Goal: Transaction & Acquisition: Purchase product/service

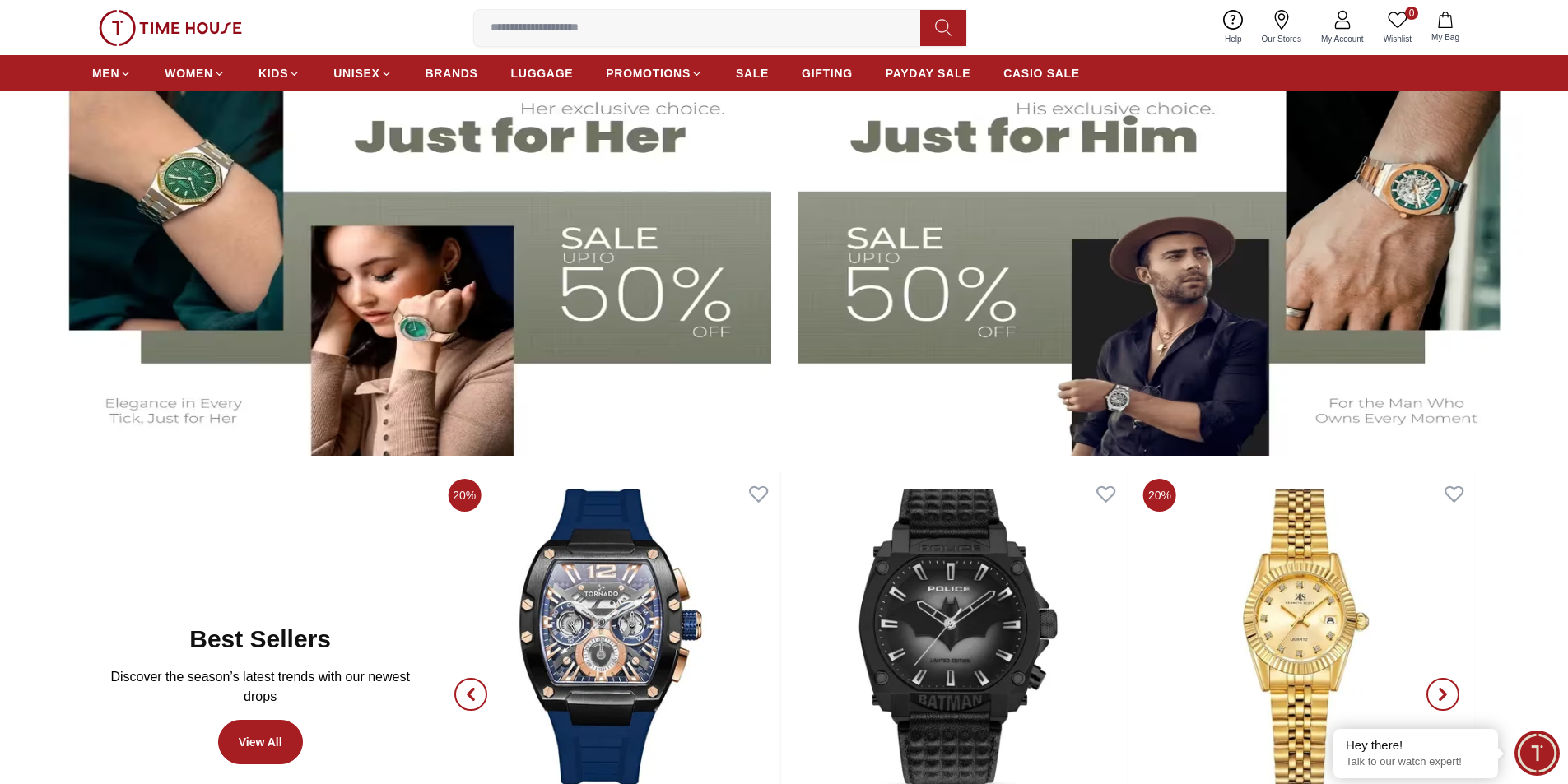
scroll to position [988, 0]
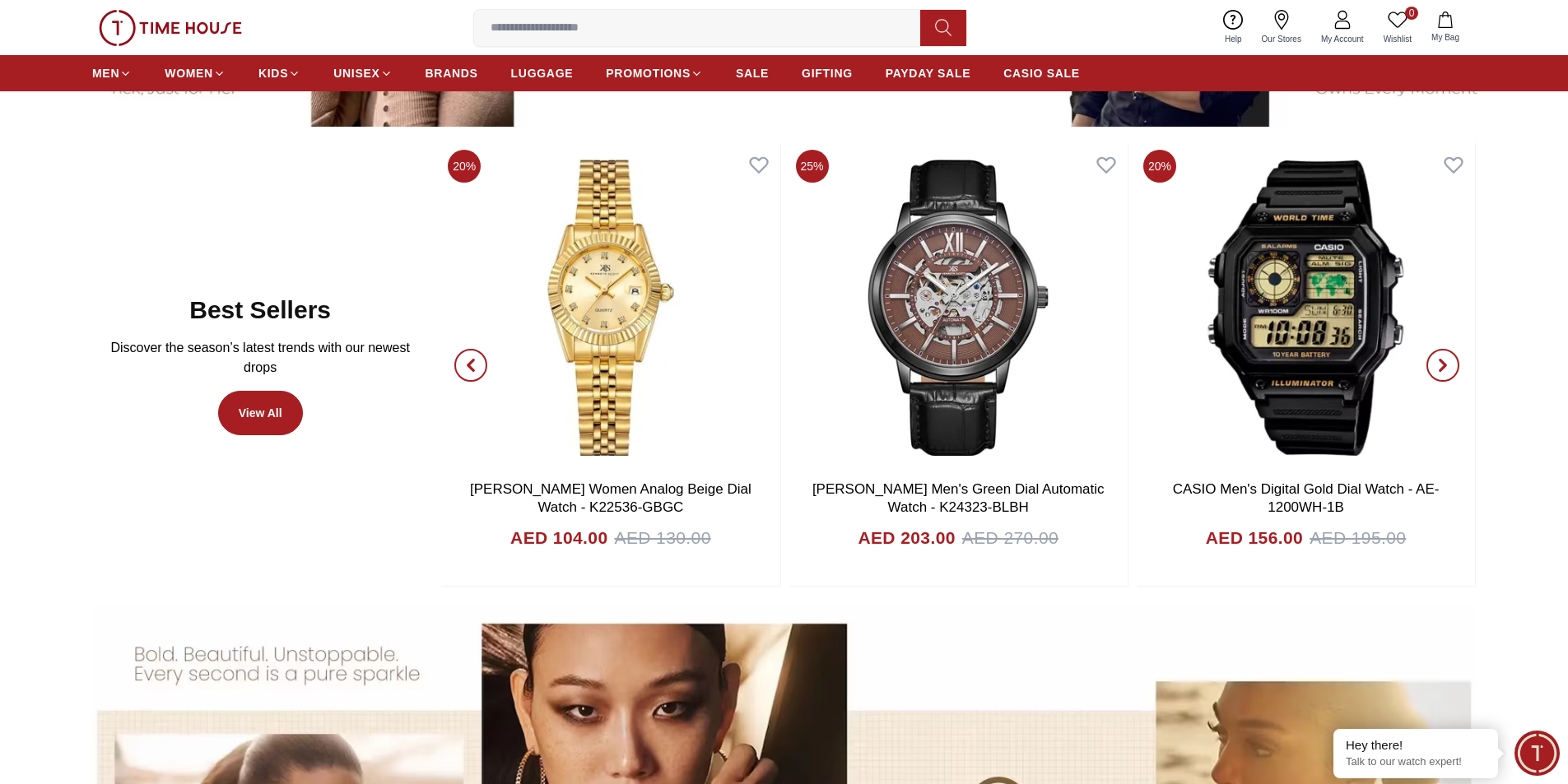
click at [471, 359] on icon "button" at bounding box center [470, 365] width 13 height 13
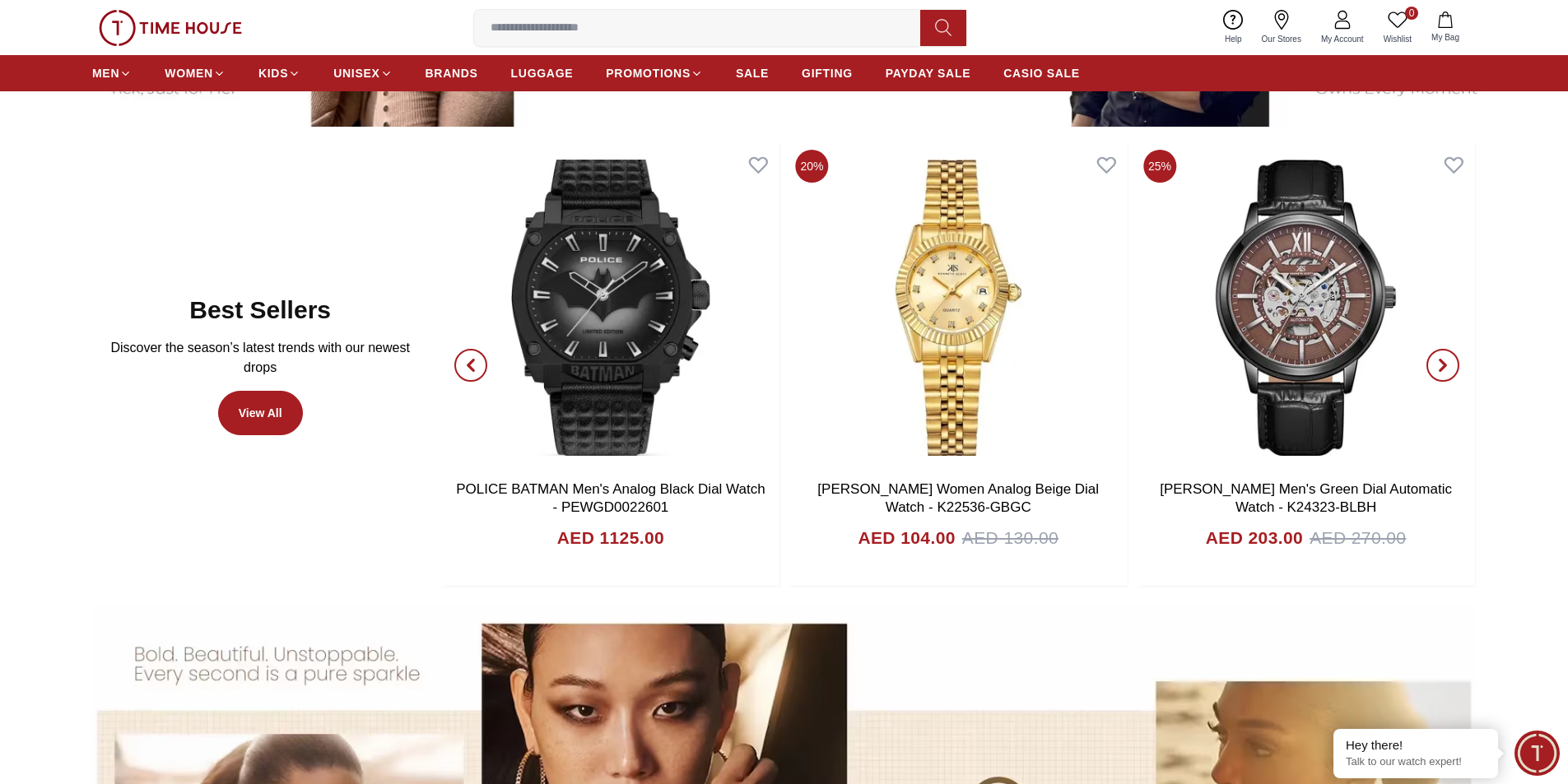
click at [471, 359] on icon "button" at bounding box center [470, 365] width 13 height 13
click at [470, 360] on icon "button" at bounding box center [470, 365] width 13 height 13
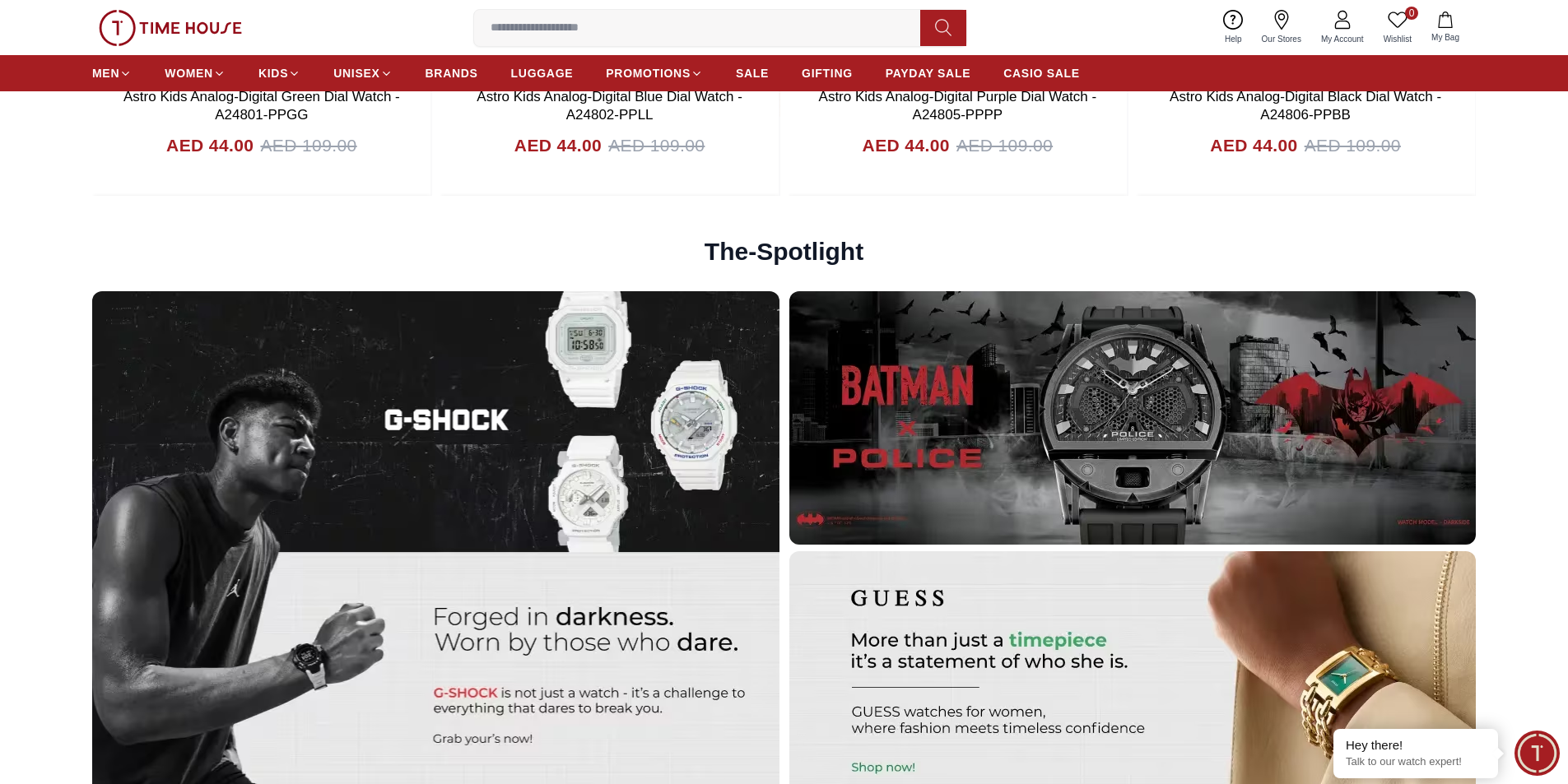
scroll to position [5020, 0]
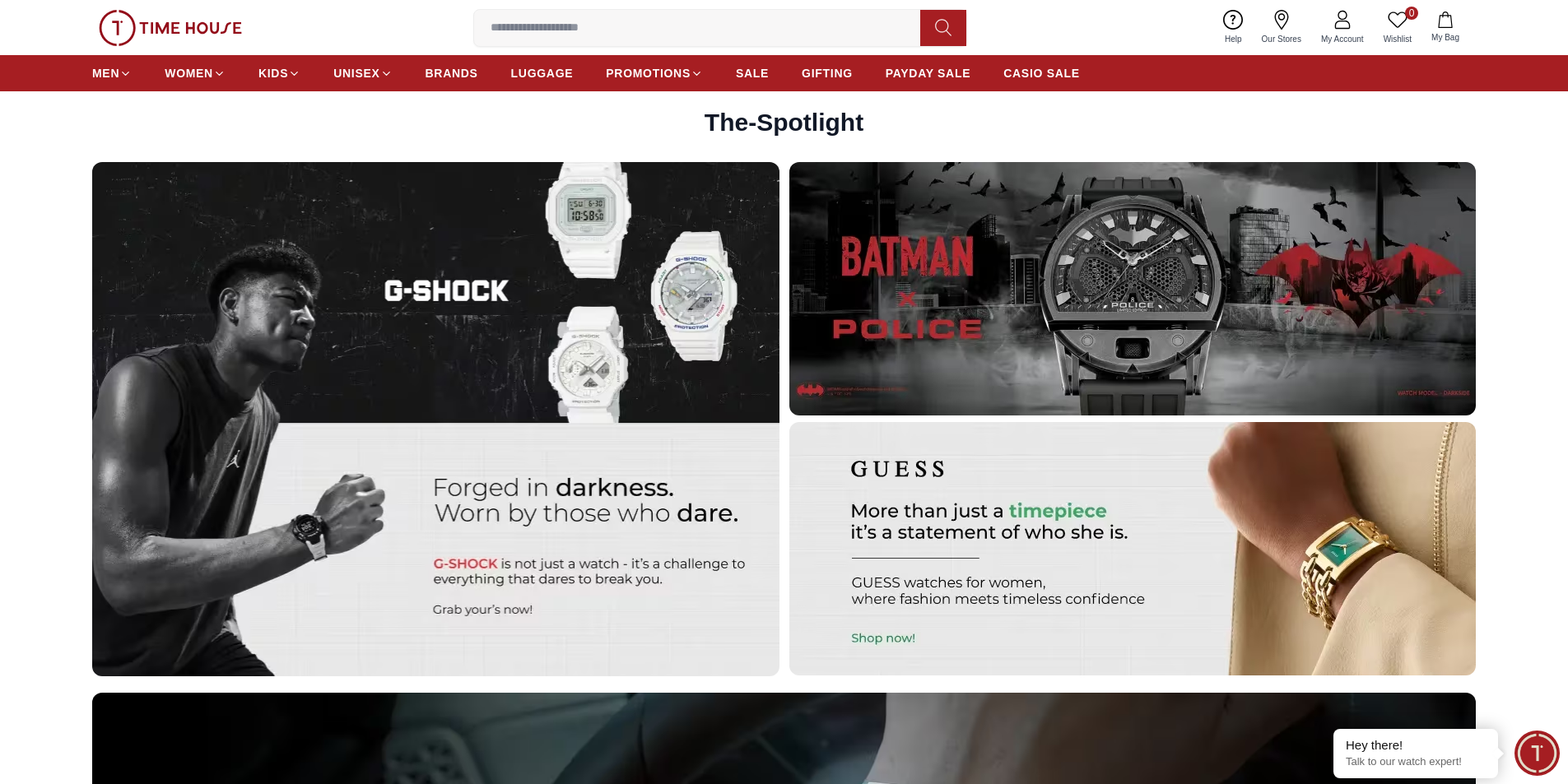
click at [1112, 305] on img at bounding box center [1134, 288] width 688 height 253
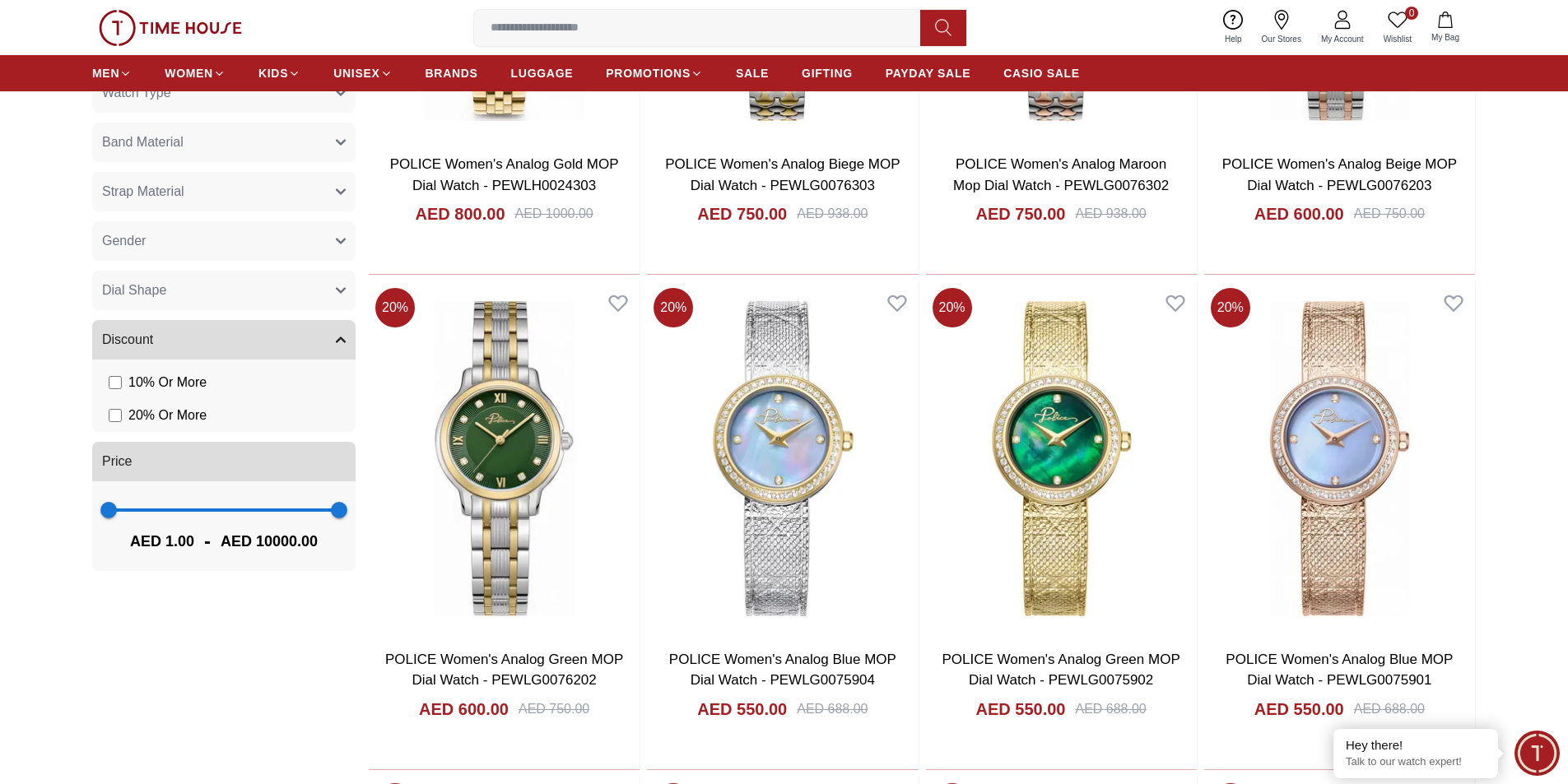
scroll to position [988, 0]
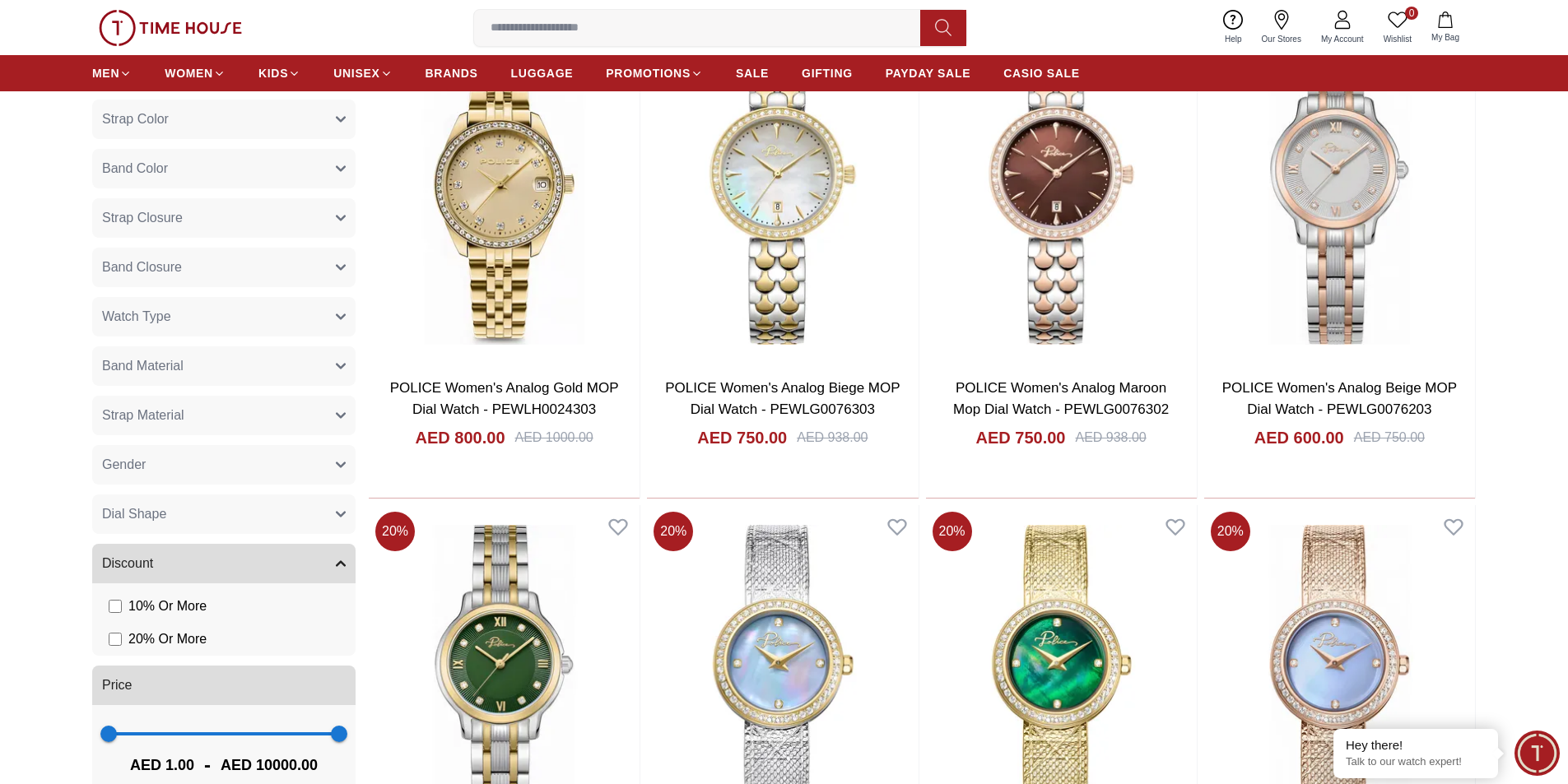
click at [169, 468] on button "Gender" at bounding box center [224, 465] width 264 height 39
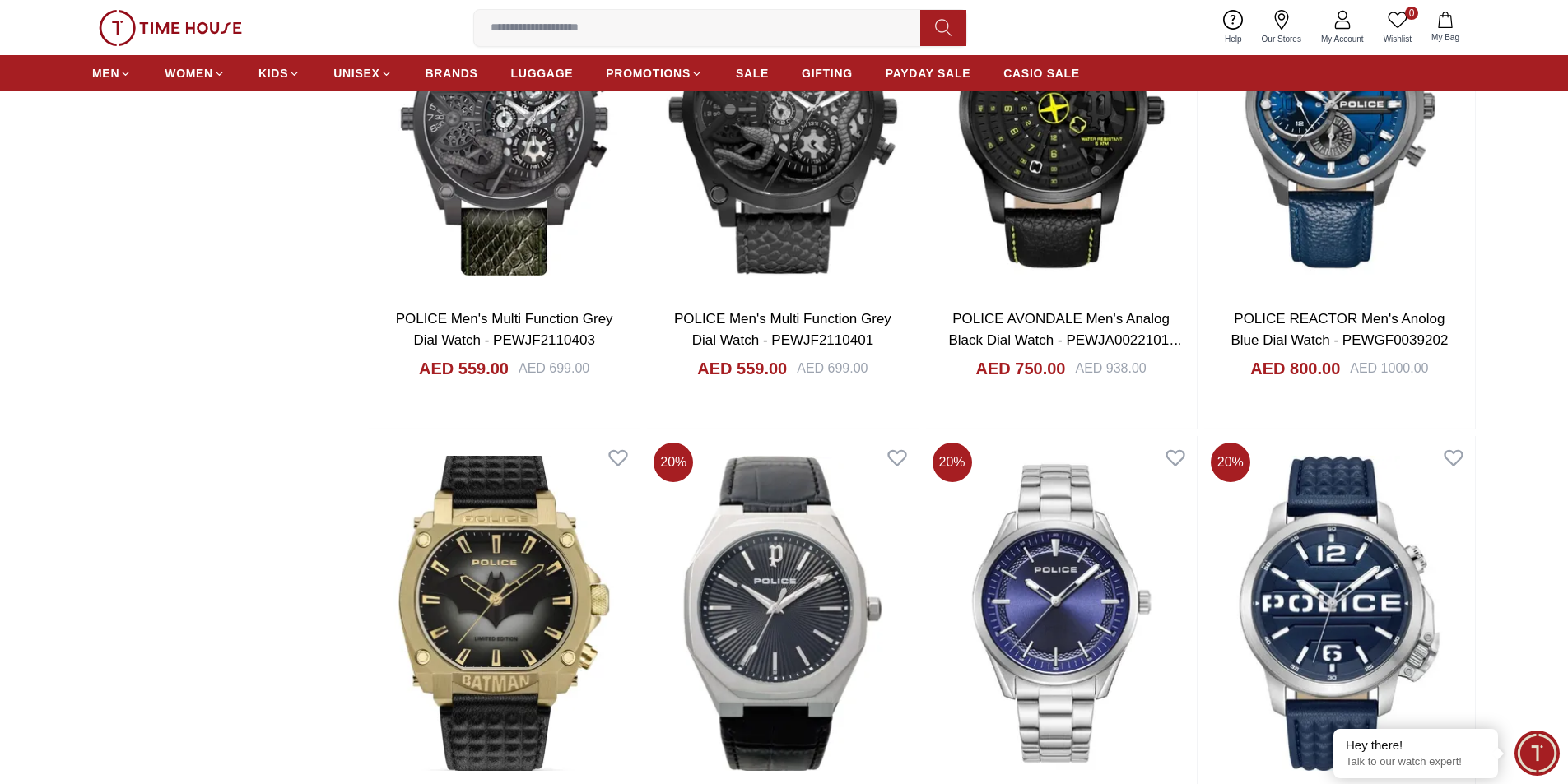
scroll to position [2716, 0]
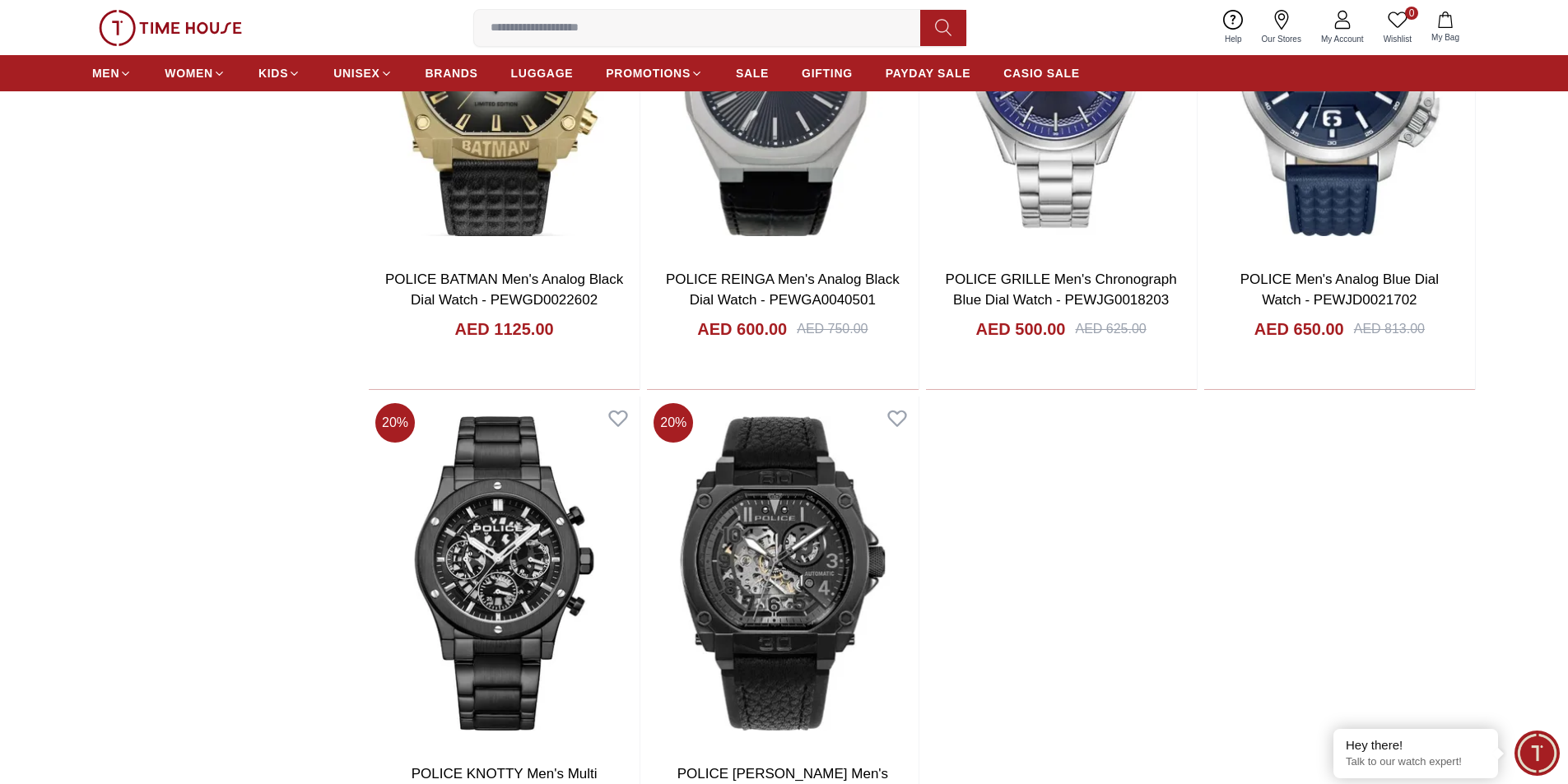
scroll to position [3292, 0]
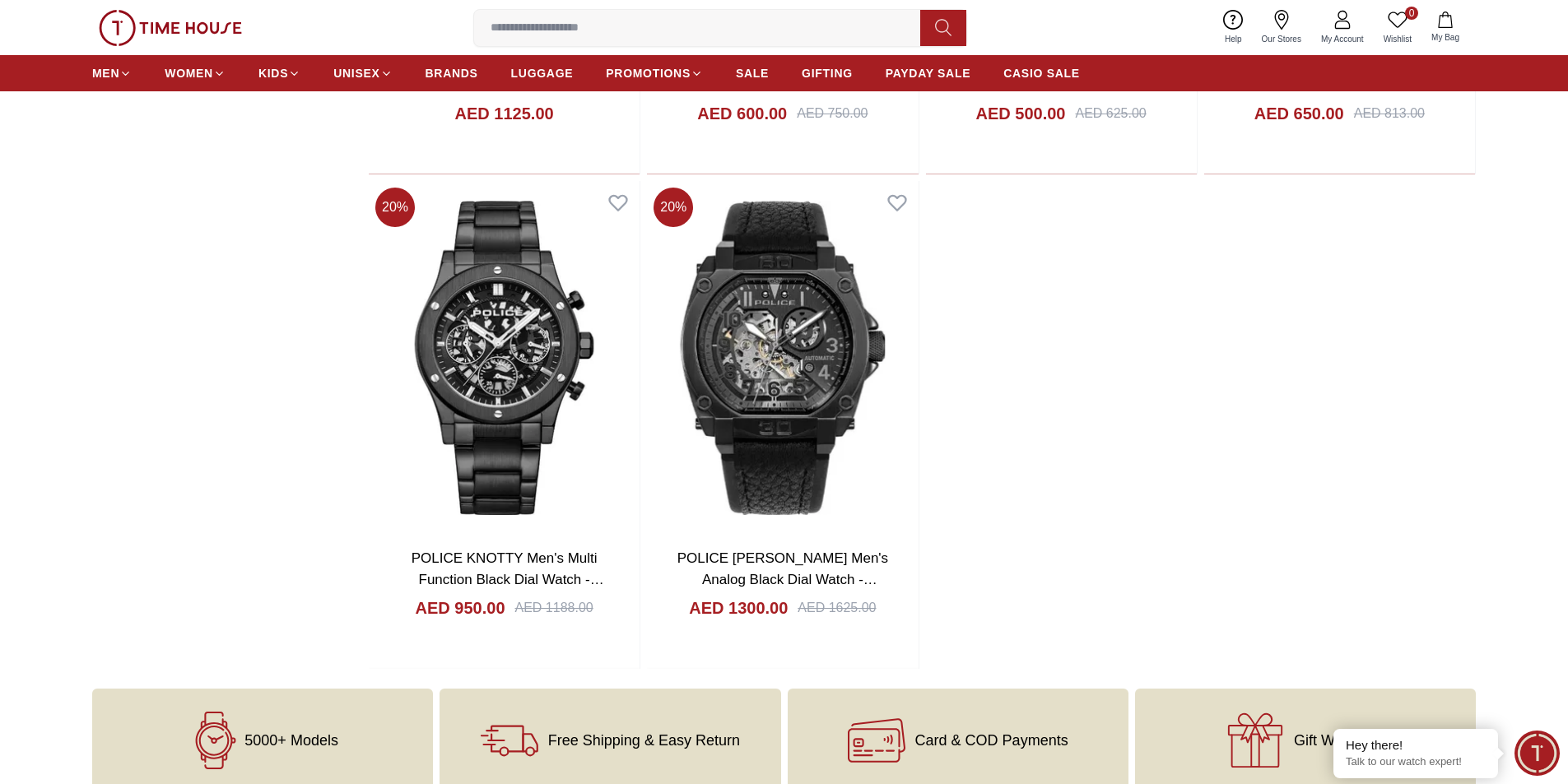
scroll to position [2716, 0]
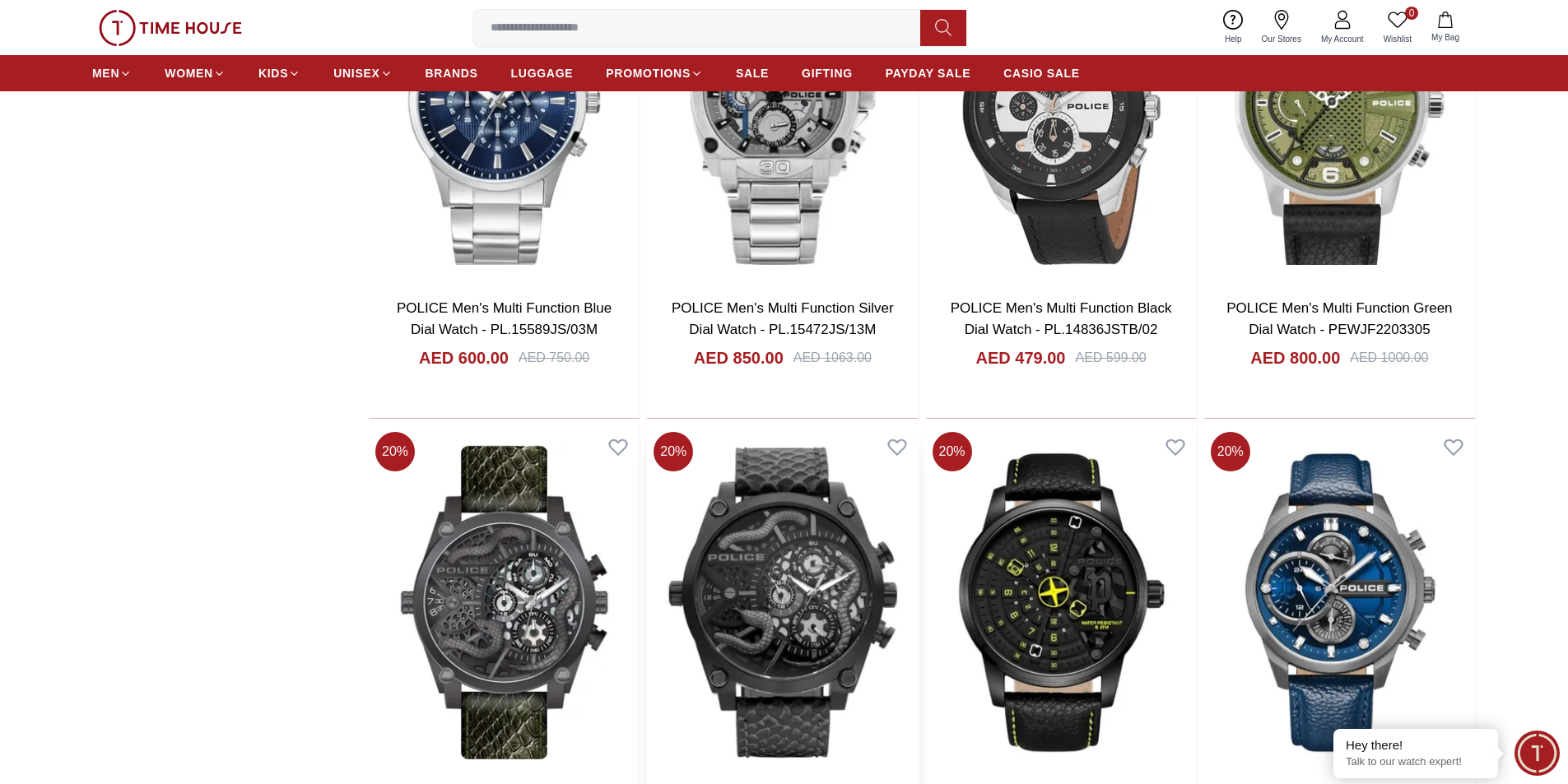
scroll to position [2304, 0]
